Goal: Transaction & Acquisition: Subscribe to service/newsletter

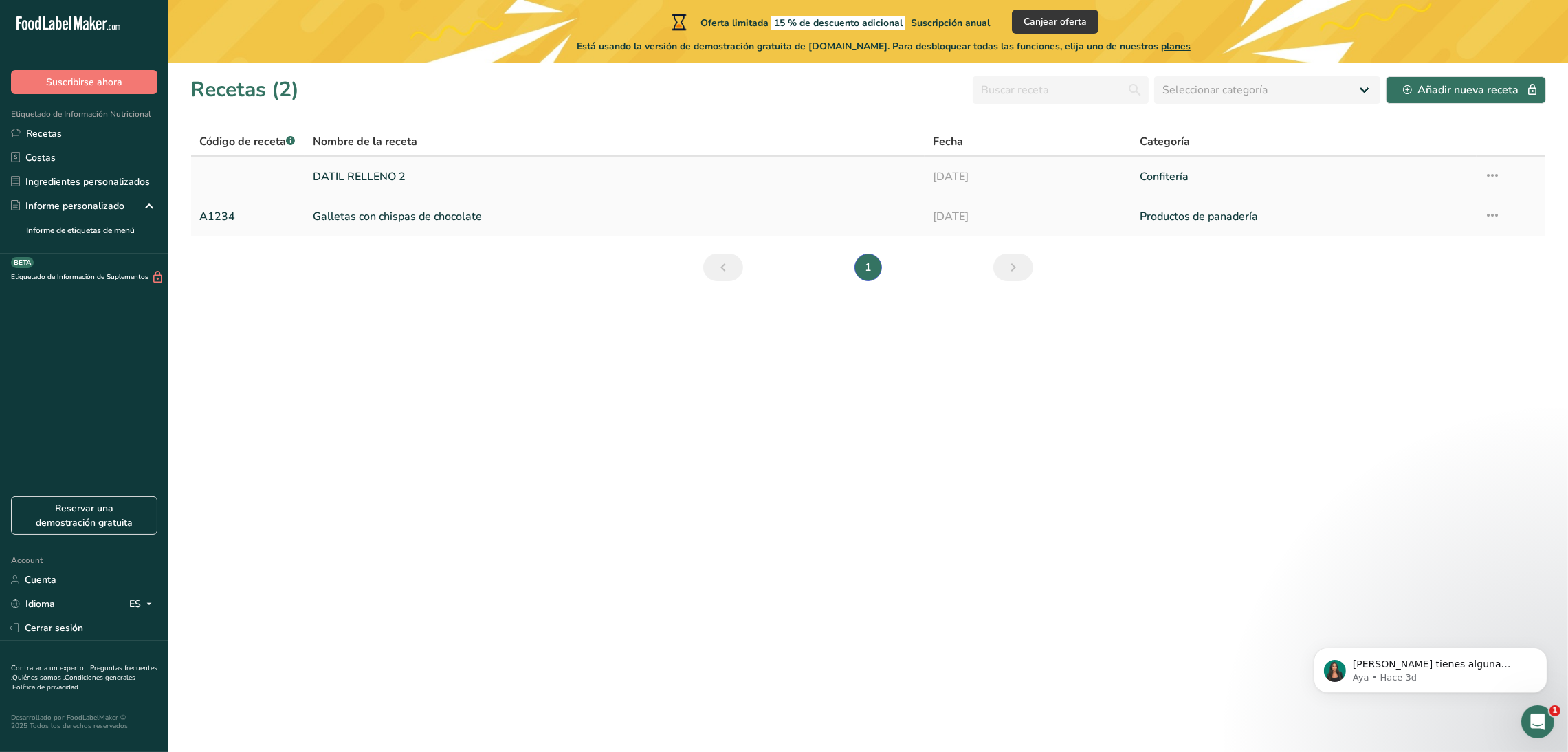
click at [432, 172] on link "DATIL RELLENO 2" at bounding box center [615, 176] width 604 height 29
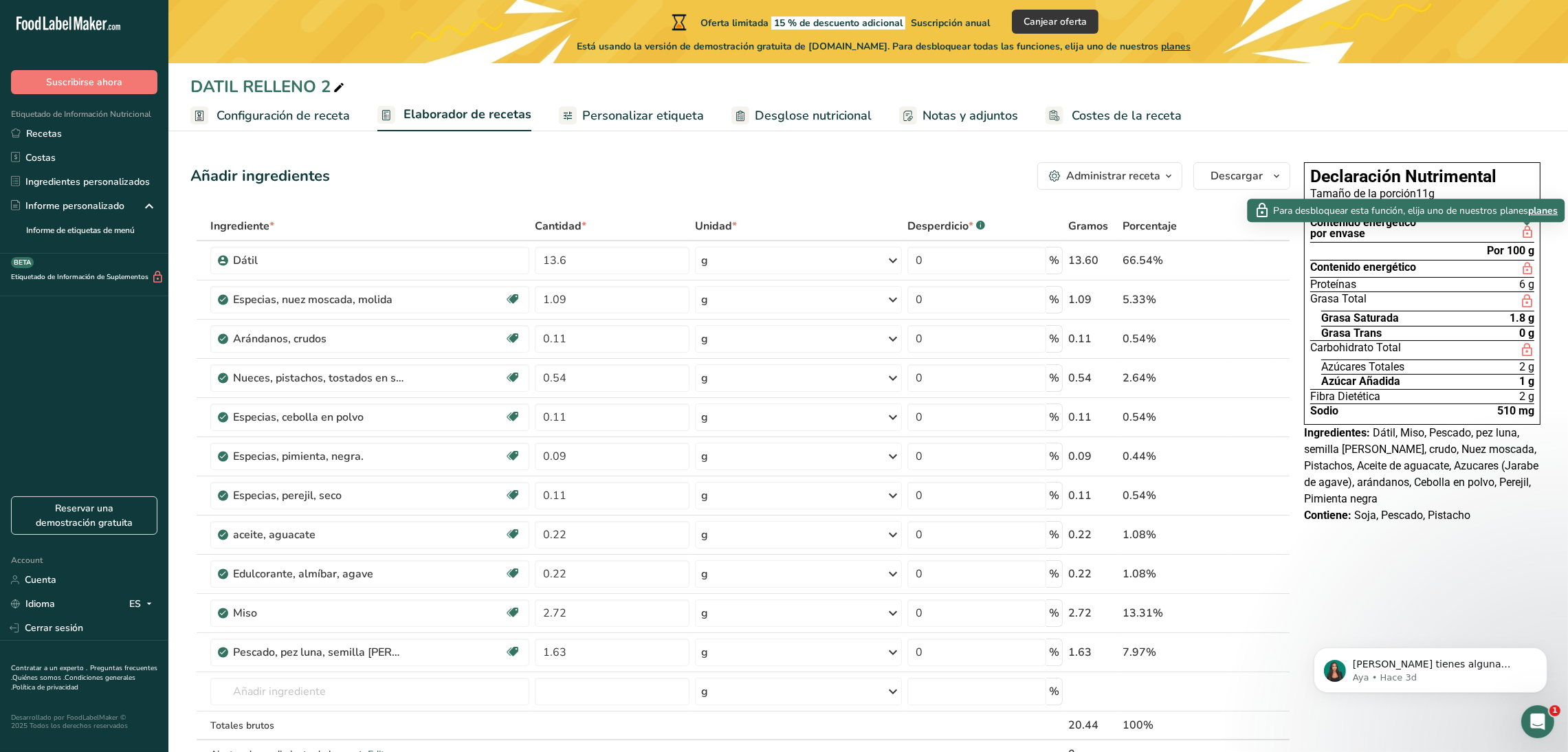
click at [1543, 212] on span "planes" at bounding box center [1543, 210] width 30 height 14
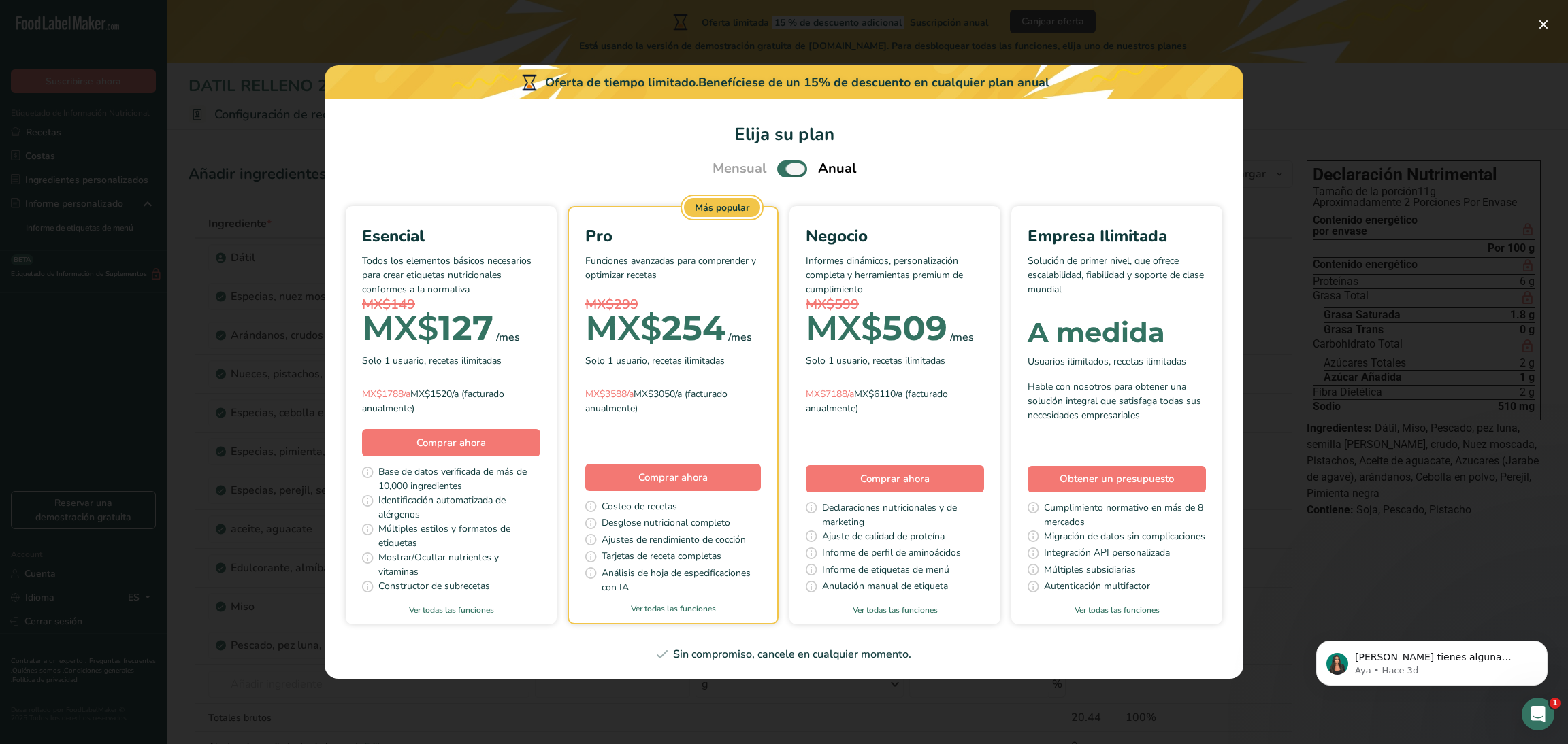
click at [782, 176] on span "Pick Your Pricing Plan Modal" at bounding box center [792, 168] width 30 height 17
click at [782, 174] on input "Pick Your Pricing Plan Modal" at bounding box center [782, 169] width 9 height 9
checkbox input "false"
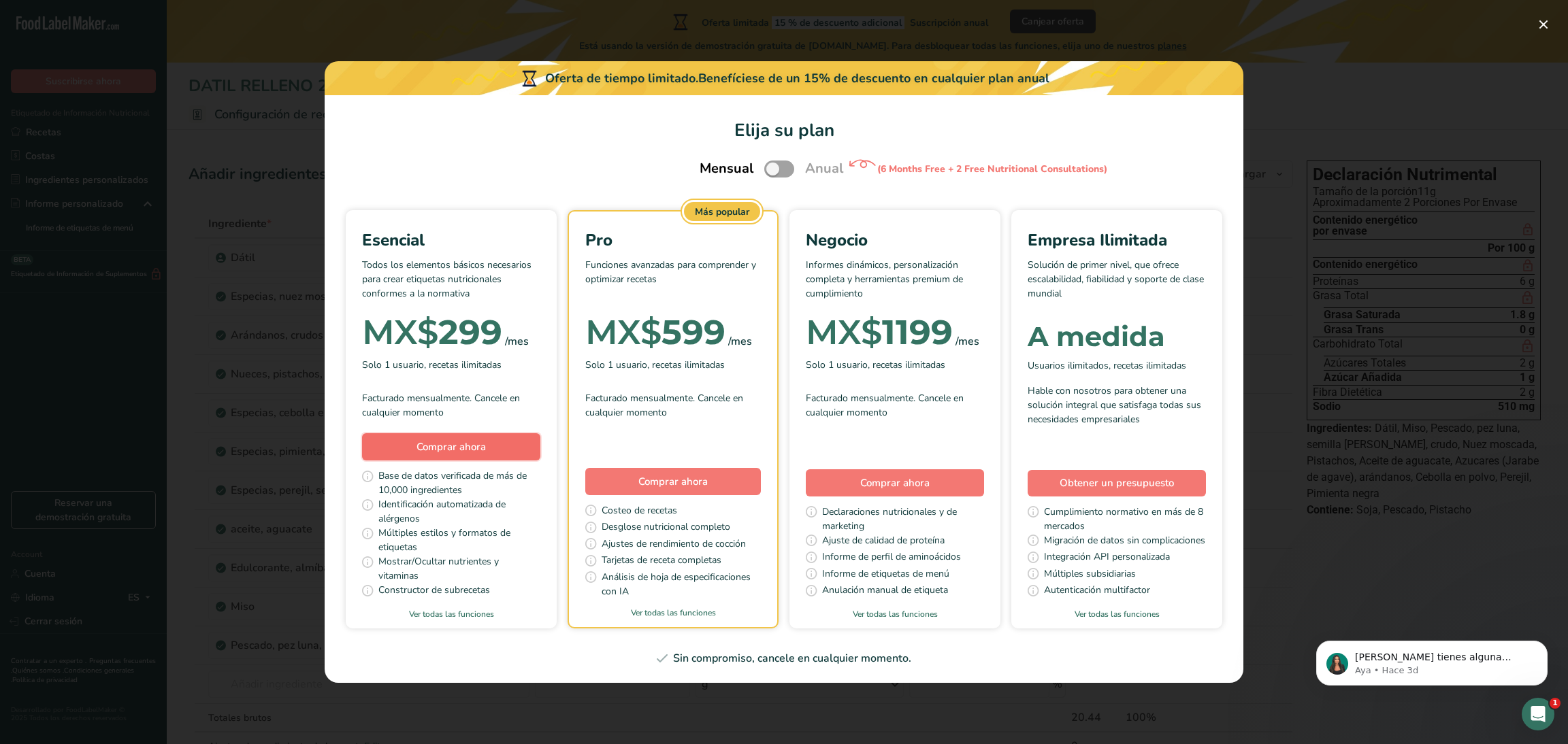
click at [431, 450] on span "Comprar ahora" at bounding box center [451, 447] width 69 height 14
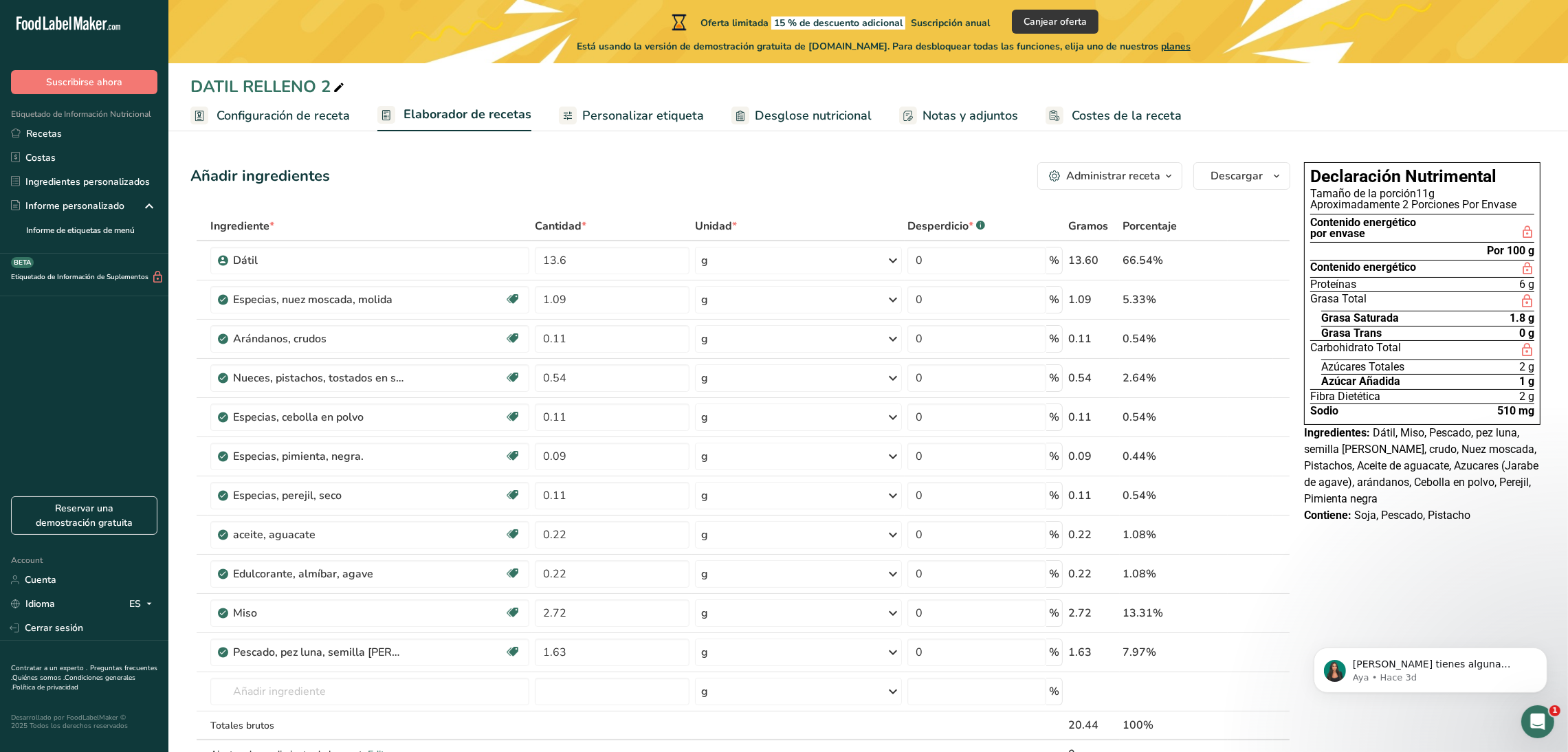
scroll to position [1, 0]
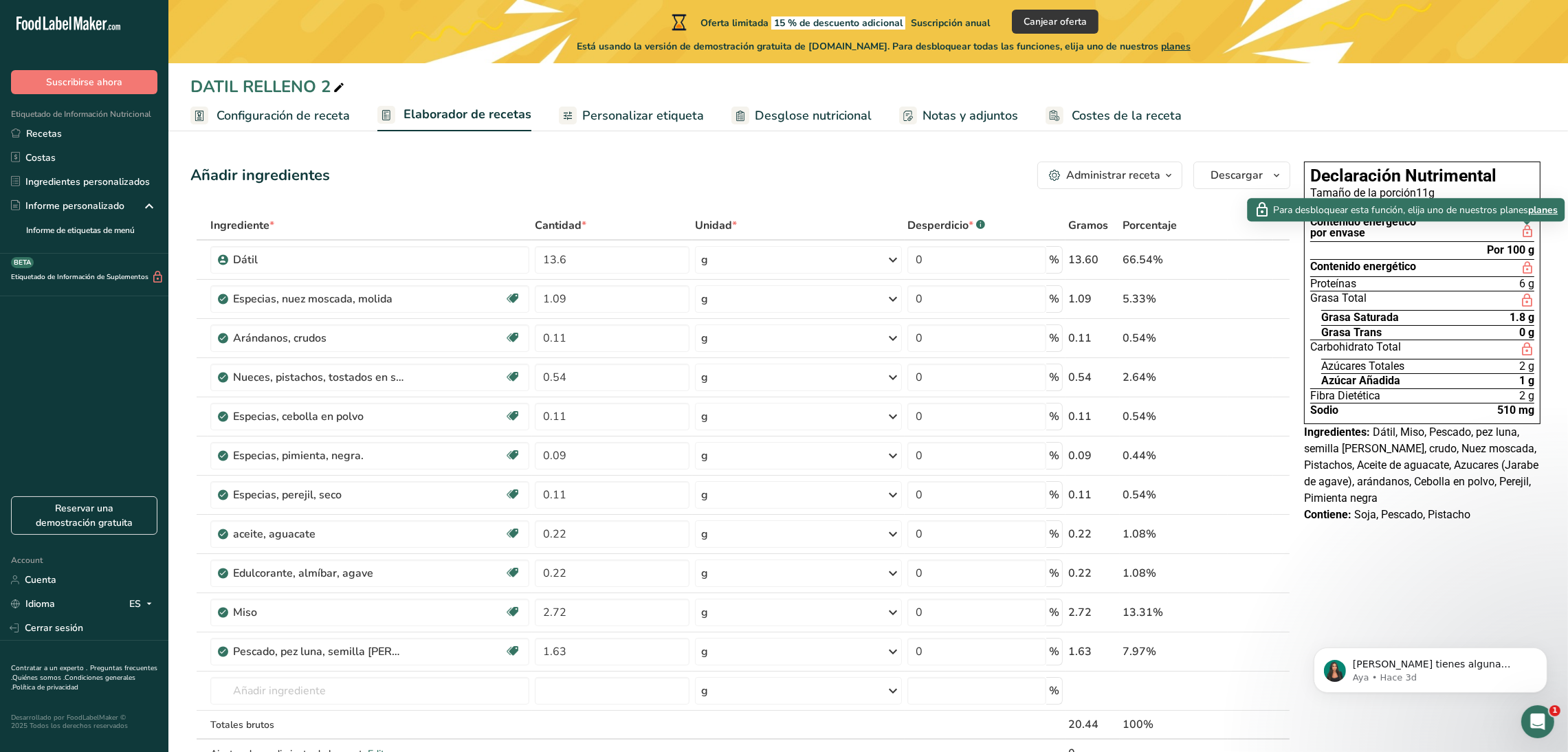
click at [1544, 213] on span "planes" at bounding box center [1543, 210] width 30 height 14
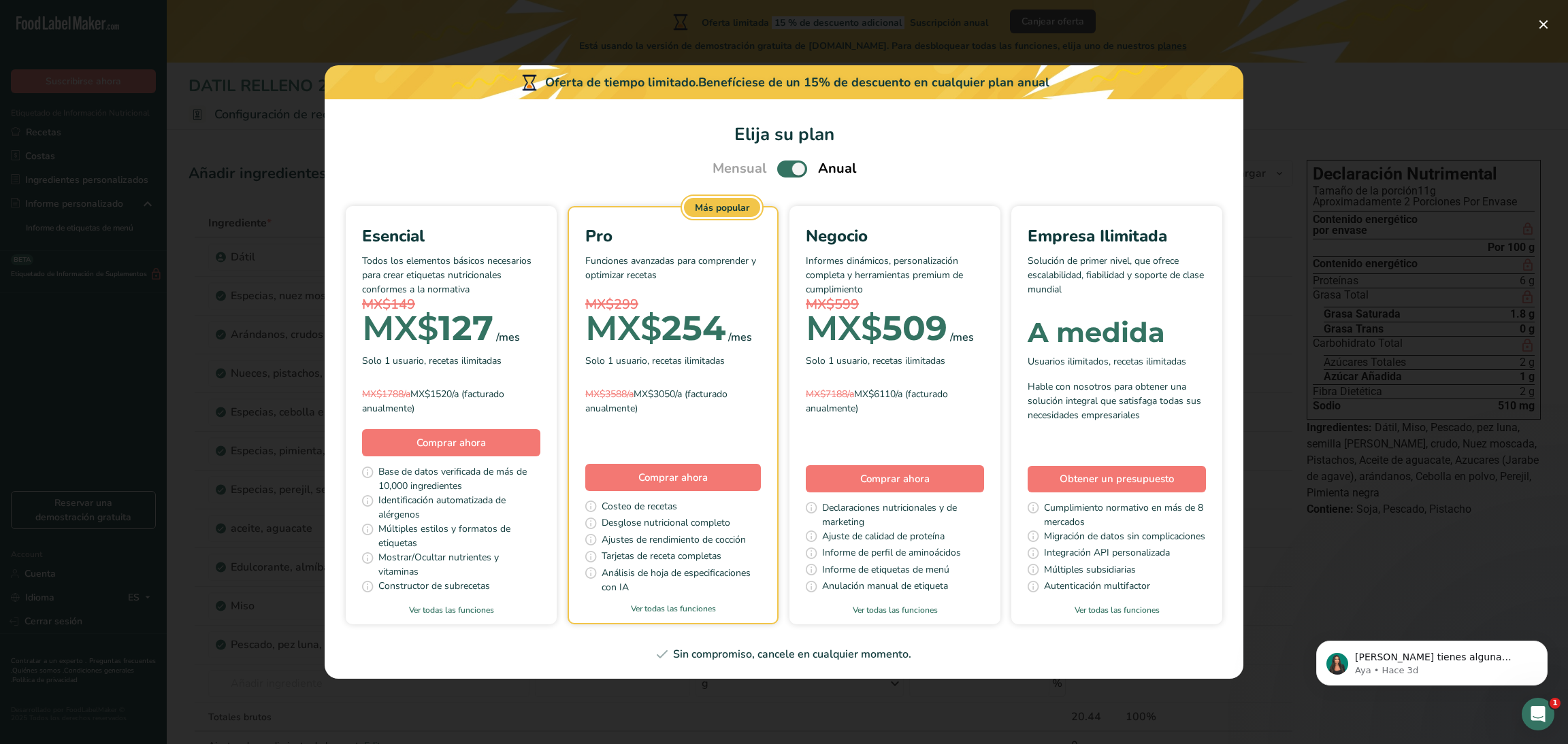
click at [769, 173] on div "Mensual Anual" at bounding box center [784, 169] width 177 height 21
click at [778, 168] on span "Pick Your Pricing Plan Modal" at bounding box center [792, 168] width 30 height 17
click at [778, 168] on input "Pick Your Pricing Plan Modal" at bounding box center [782, 169] width 9 height 9
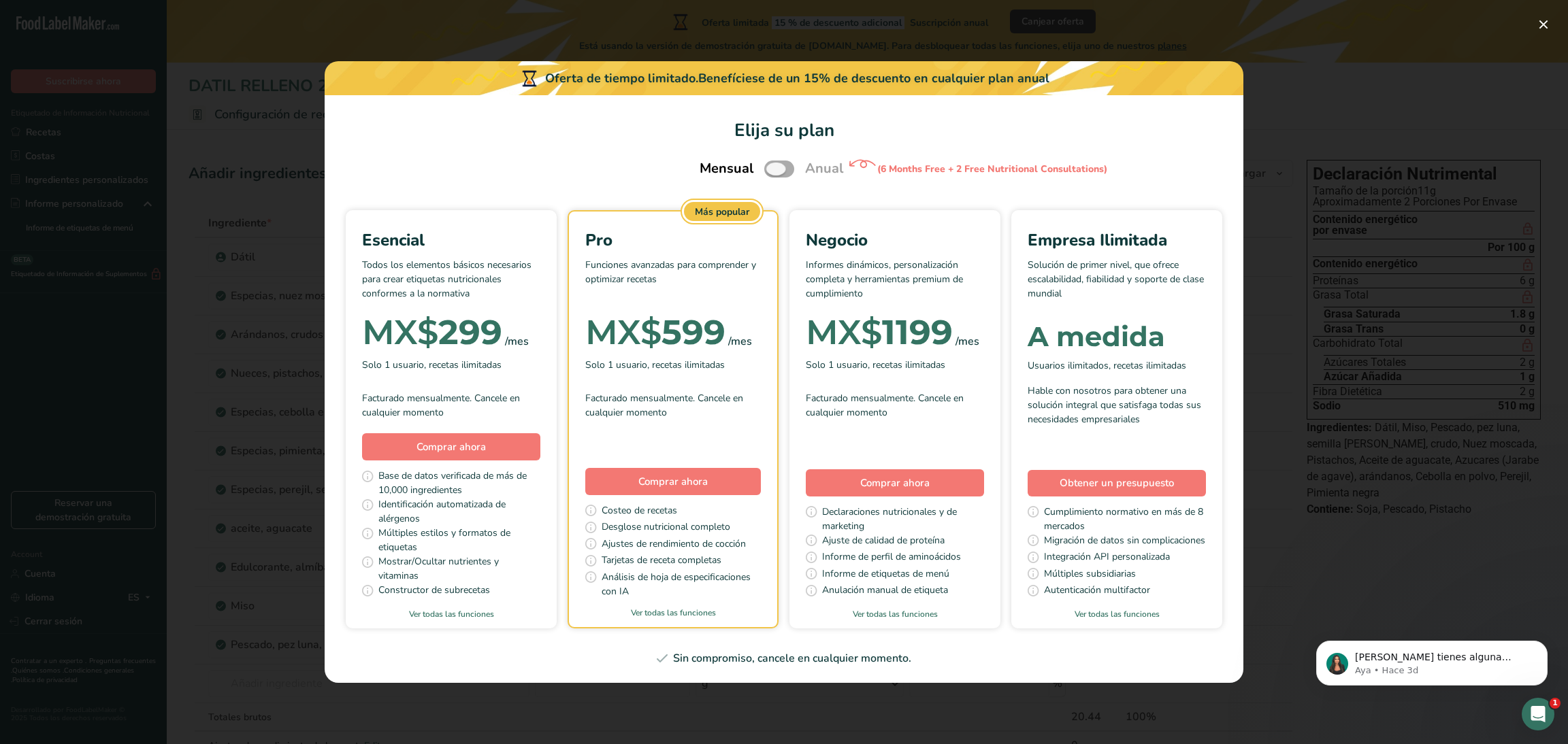
click at [790, 168] on span "Pick Your Pricing Plan Modal" at bounding box center [779, 168] width 30 height 17
click at [773, 168] on input "Pick Your Pricing Plan Modal" at bounding box center [769, 169] width 9 height 9
checkbox input "true"
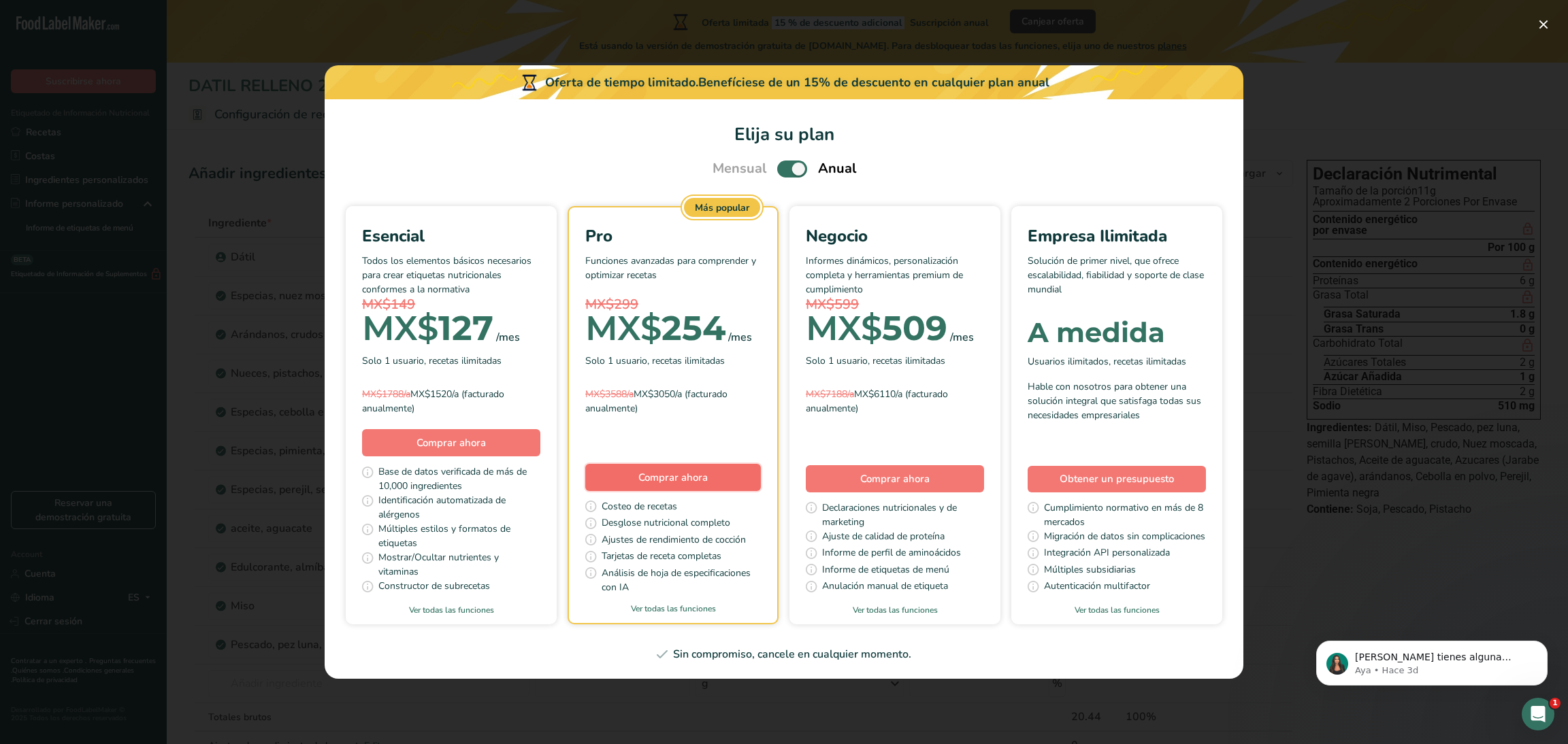
click at [685, 475] on span "Comprar ahora" at bounding box center [673, 477] width 69 height 14
